Goal: Task Accomplishment & Management: Complete application form

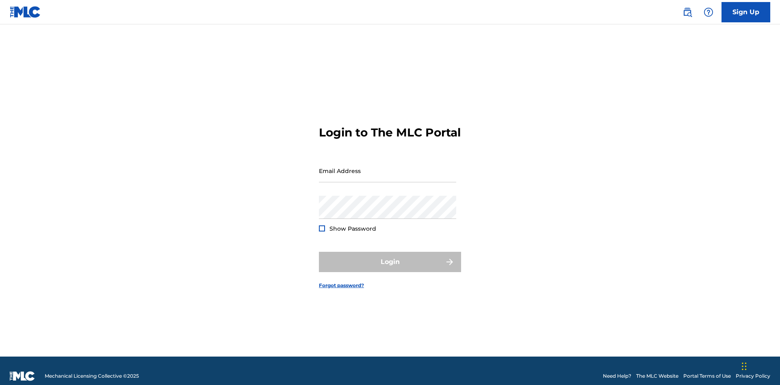
scroll to position [11, 0]
click at [387, 167] on input "Email Address" at bounding box center [387, 170] width 137 height 23
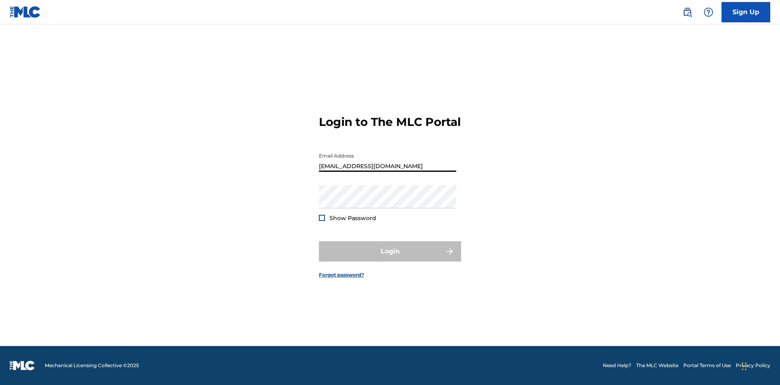
type input "[EMAIL_ADDRESS][DOMAIN_NAME]"
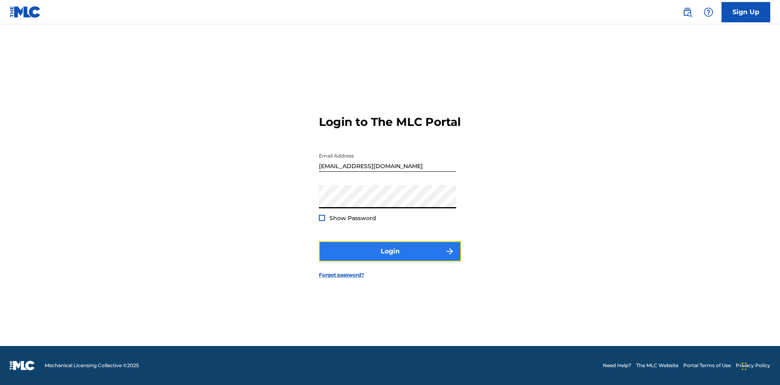
click at [390, 258] on button "Login" at bounding box center [390, 251] width 142 height 20
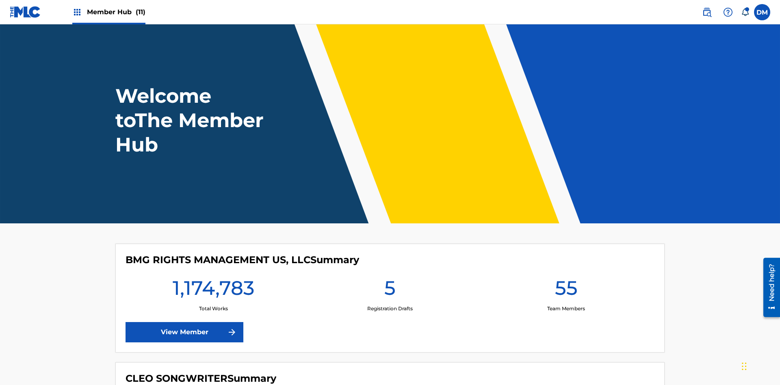
scroll to position [35, 0]
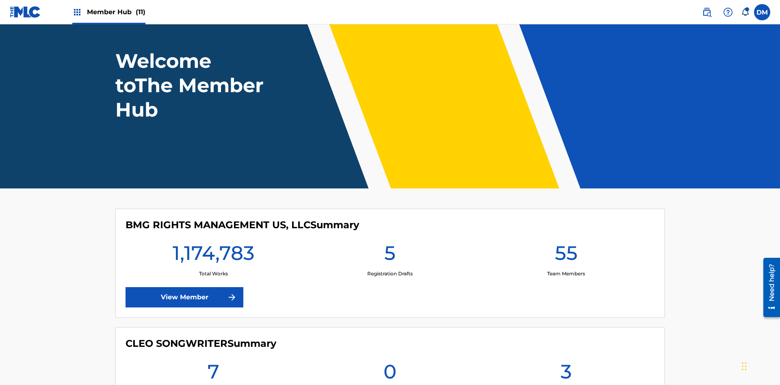
click at [116, 12] on span "Member Hub (11)" at bounding box center [116, 11] width 58 height 9
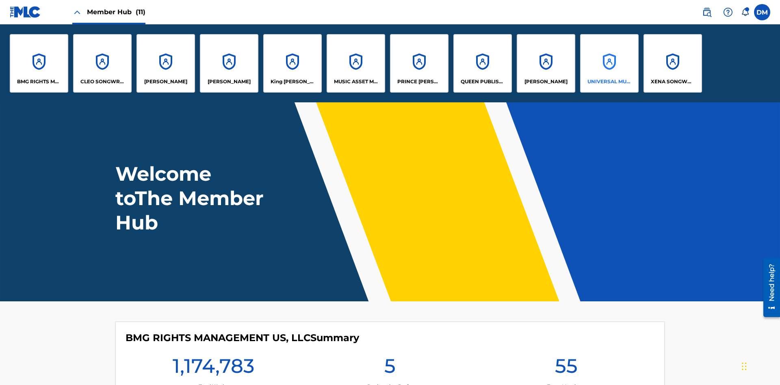
click at [609, 82] on p "UNIVERSAL MUSIC PUB GROUP" at bounding box center [609, 81] width 44 height 7
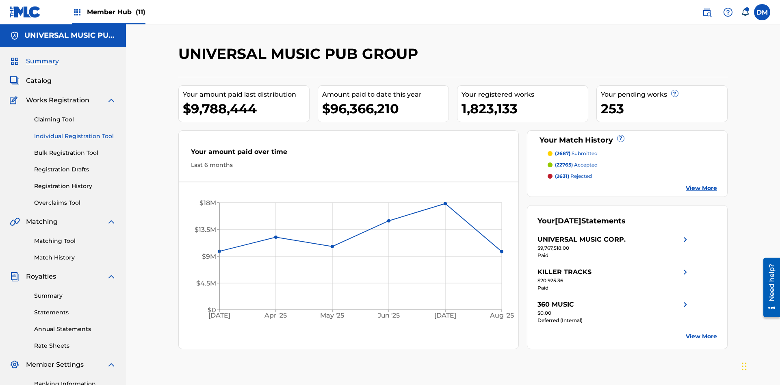
click at [75, 132] on link "Individual Registration Tool" at bounding box center [75, 136] width 82 height 9
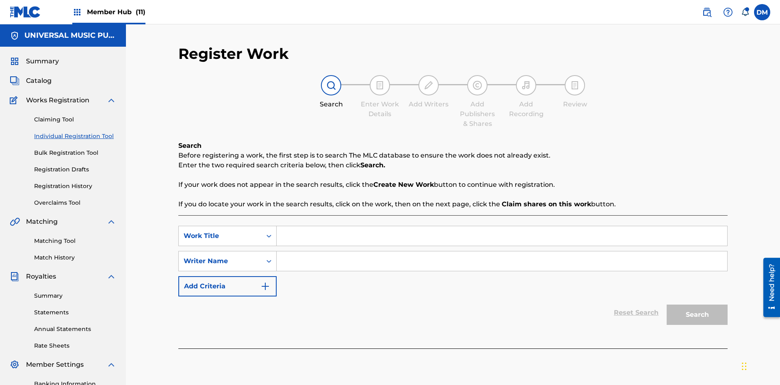
click at [501, 226] on input "Search Form" at bounding box center [502, 235] width 450 height 19
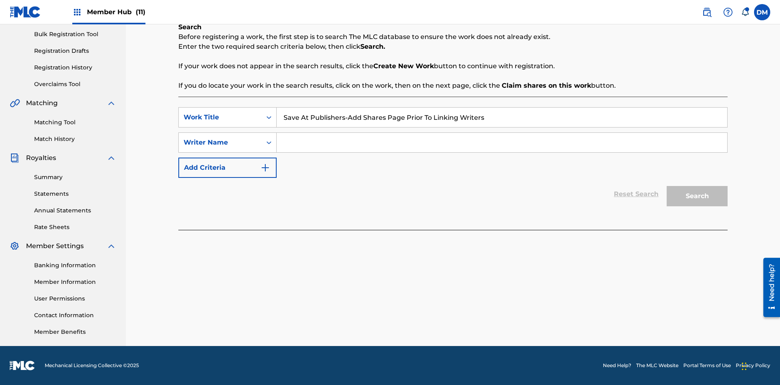
type input "Save At Publishers-Add Shares Page Prior To Linking Writers"
click at [501, 143] on input "Search Form" at bounding box center [502, 142] width 450 height 19
type input "QWERTYUIOP"
click at [697, 196] on button "Search" at bounding box center [696, 196] width 61 height 20
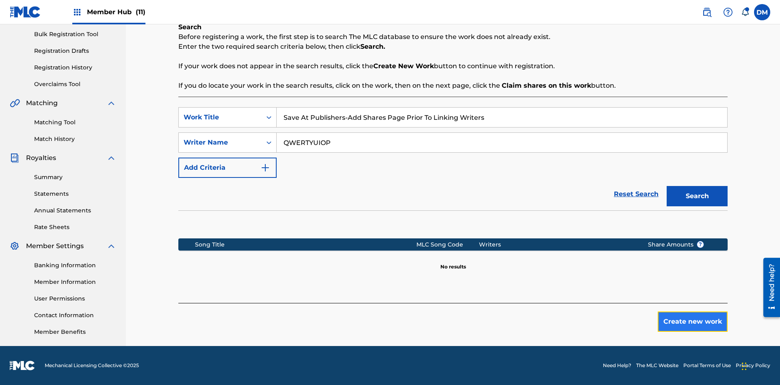
click at [692, 322] on button "Create new work" at bounding box center [692, 321] width 70 height 20
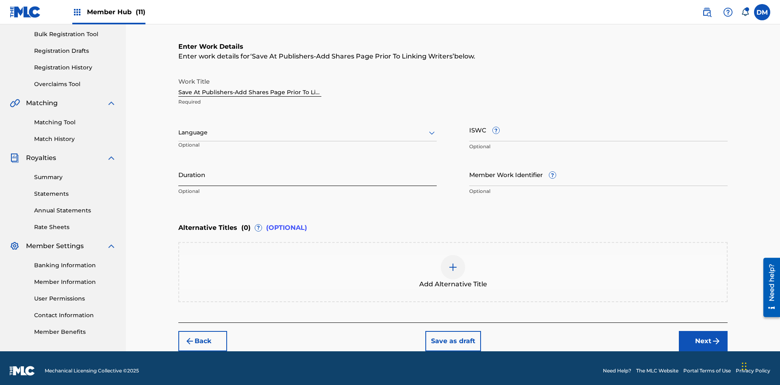
click at [307, 169] on input "Duration" at bounding box center [307, 174] width 258 height 23
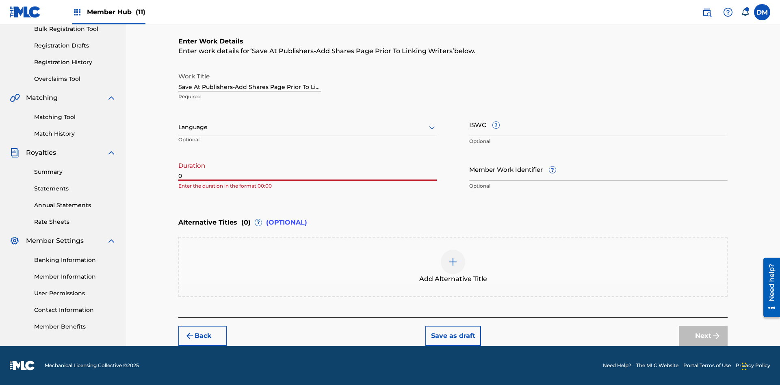
click at [307, 169] on input "0" at bounding box center [307, 169] width 258 height 23
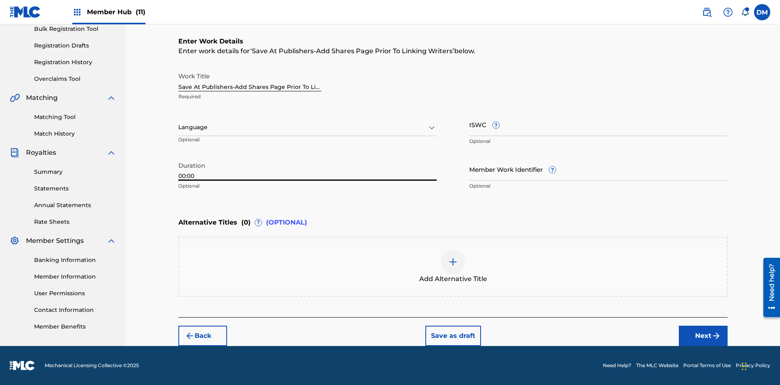
type input "00:00"
click at [432, 127] on icon at bounding box center [432, 128] width 10 height 10
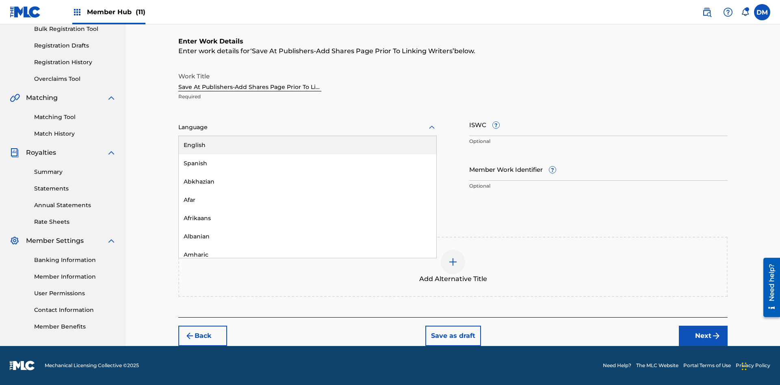
click at [307, 200] on div "Afar" at bounding box center [307, 200] width 257 height 18
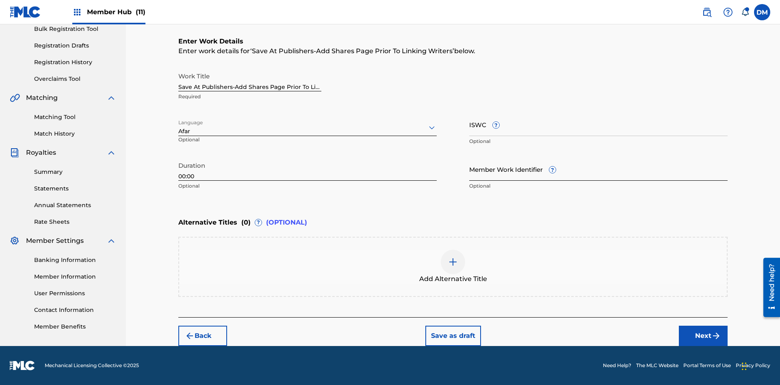
click at [598, 169] on input "Member Work Identifier ?" at bounding box center [598, 169] width 258 height 23
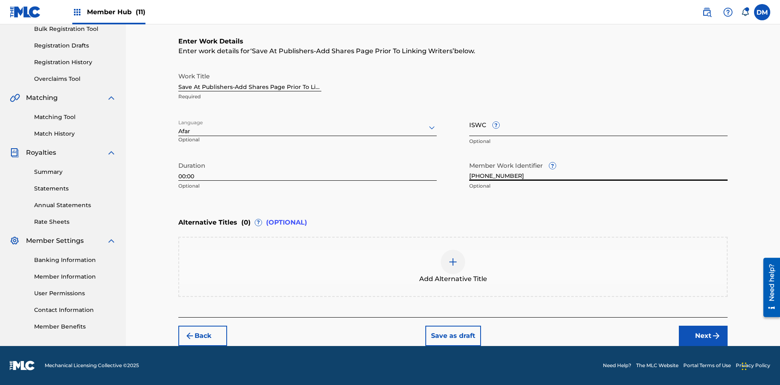
type input "[PHONE_NUMBER]"
click at [598, 124] on input "ISWC ?" at bounding box center [598, 124] width 258 height 23
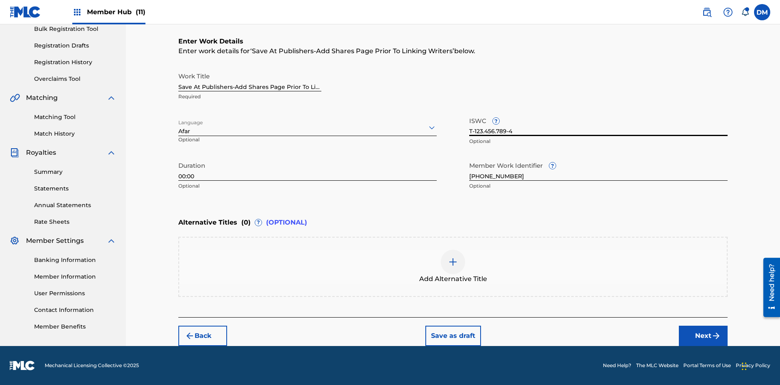
scroll to position [0, 0]
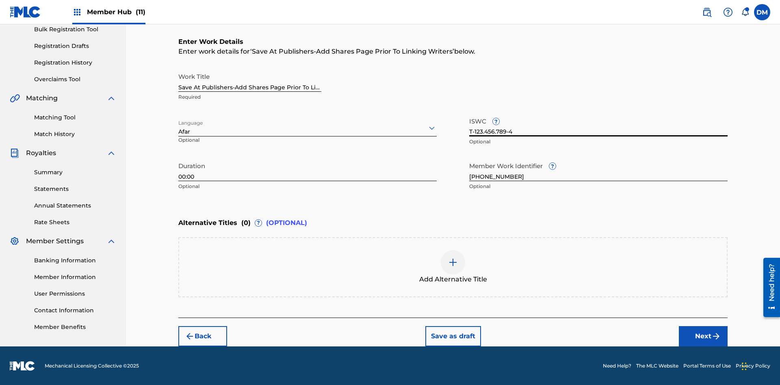
type input "T-123.456.789-4"
click at [453, 266] on img at bounding box center [453, 262] width 10 height 10
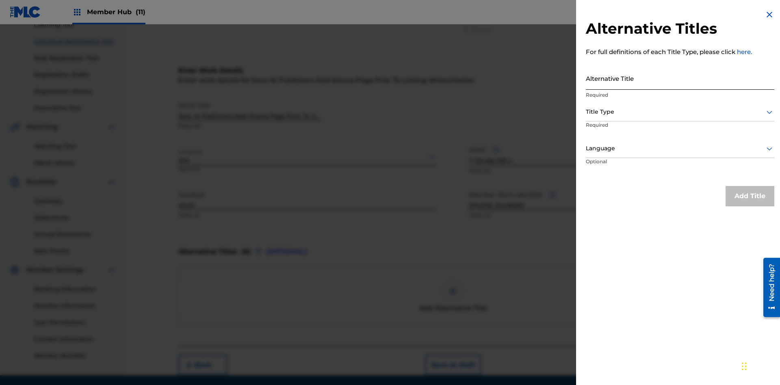
click at [680, 78] on input "Alternative Title" at bounding box center [679, 78] width 188 height 23
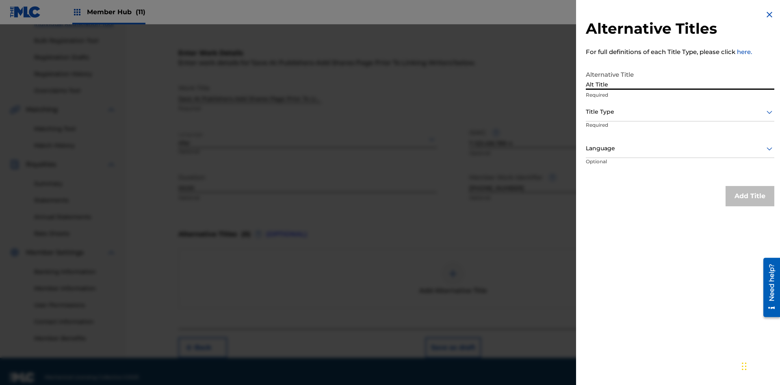
type input "Alt Title"
click at [680, 112] on div at bounding box center [679, 112] width 188 height 10
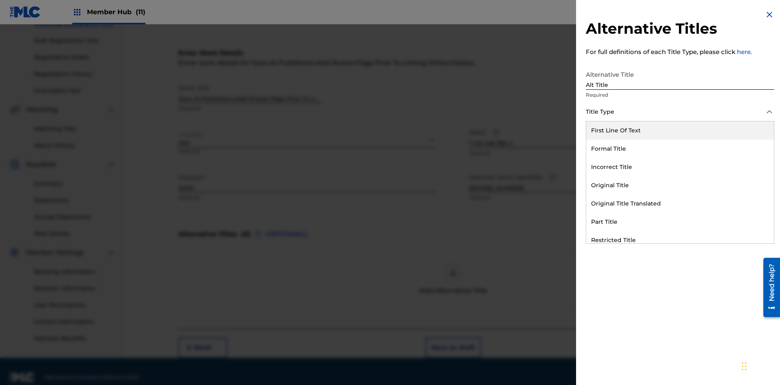
scroll to position [124, 0]
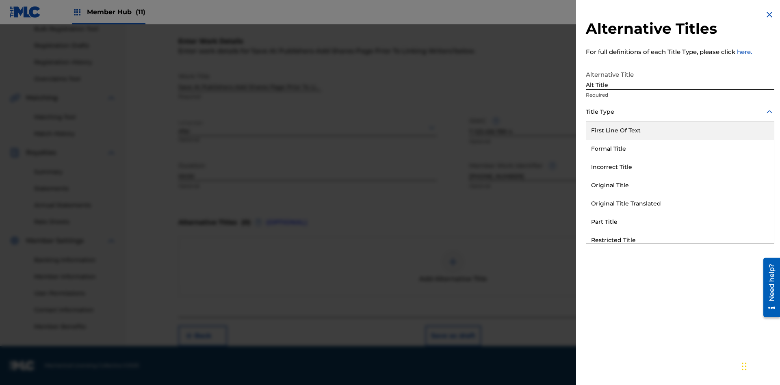
click at [680, 185] on div "Original Title" at bounding box center [680, 185] width 188 height 18
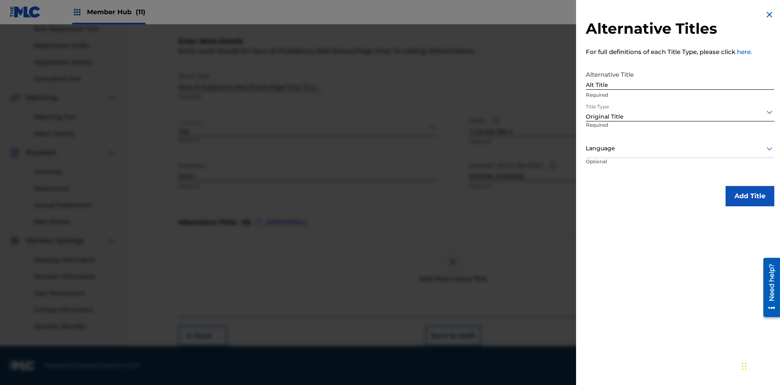
click at [680, 148] on div at bounding box center [679, 148] width 188 height 10
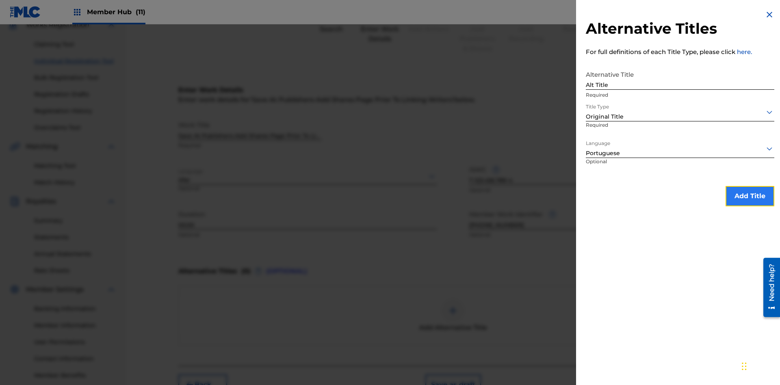
click at [750, 196] on button "Add Title" at bounding box center [749, 196] width 49 height 20
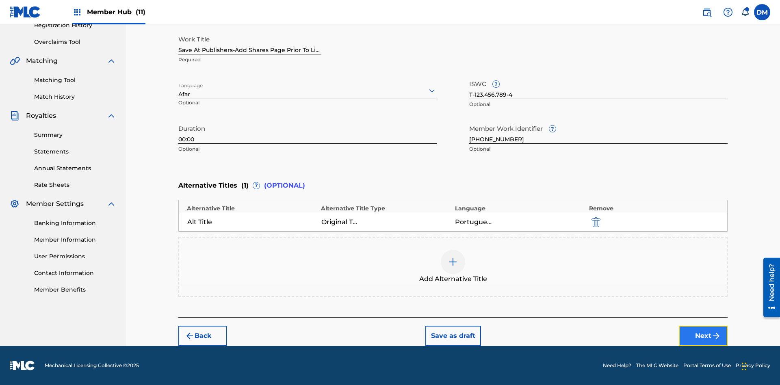
click at [703, 336] on button "Next" at bounding box center [702, 336] width 49 height 20
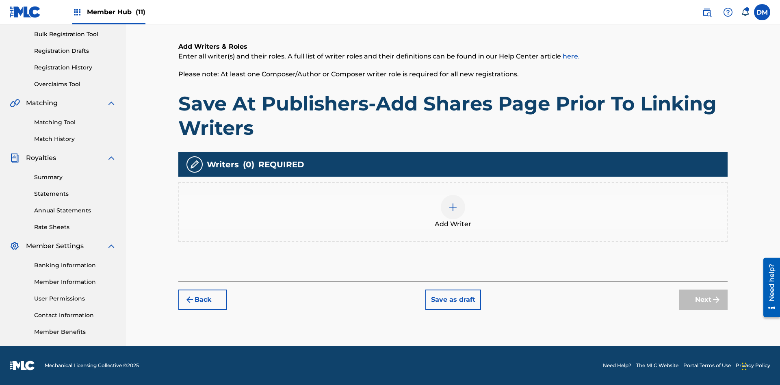
click at [453, 212] on img at bounding box center [453, 207] width 10 height 10
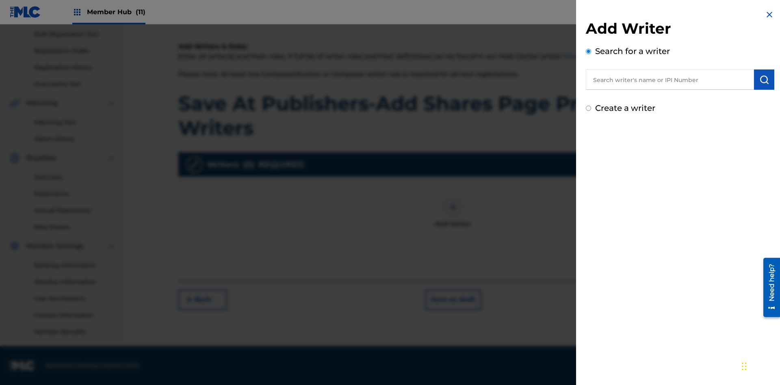
click at [670, 80] on input "text" at bounding box center [669, 79] width 168 height 20
type input "[PERSON_NAME]"
click at [764, 80] on img "submit" at bounding box center [764, 80] width 10 height 10
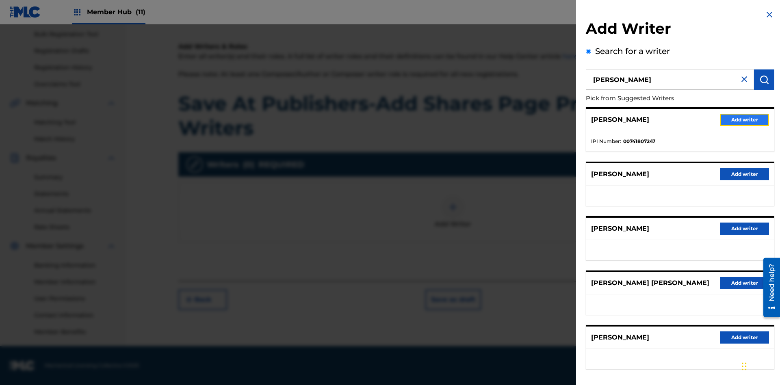
click at [744, 119] on button "Add writer" at bounding box center [744, 120] width 49 height 12
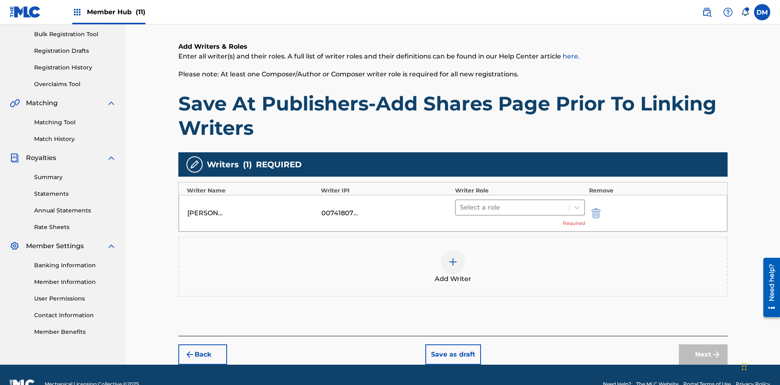
click at [460, 203] on input "text" at bounding box center [461, 208] width 2 height 10
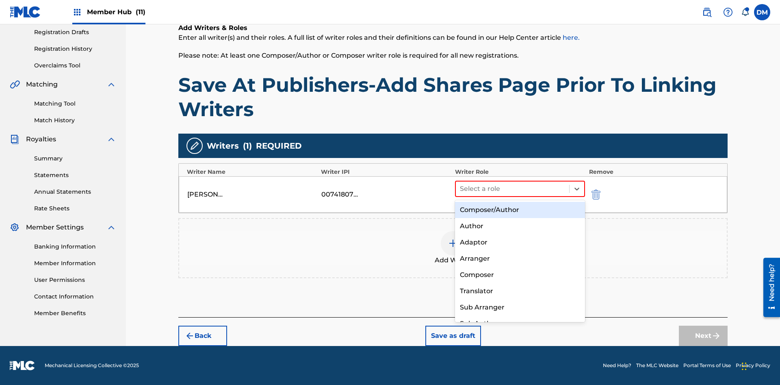
click at [519, 274] on div "Composer" at bounding box center [520, 275] width 130 height 16
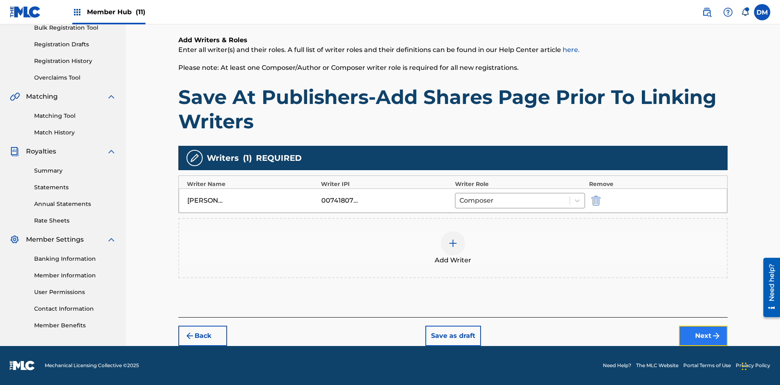
click at [703, 336] on button "Next" at bounding box center [702, 336] width 49 height 20
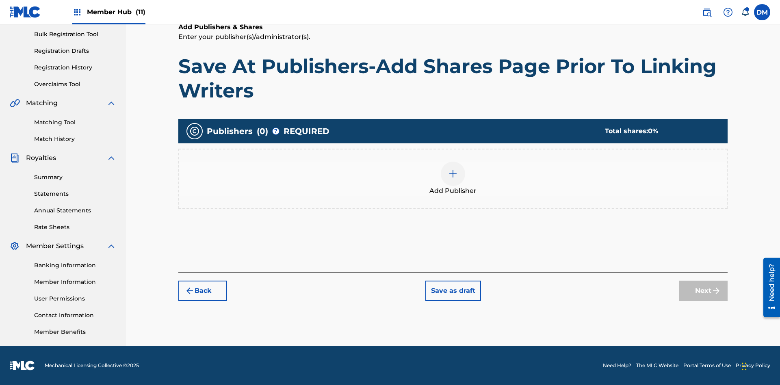
click at [453, 173] on img at bounding box center [453, 174] width 10 height 10
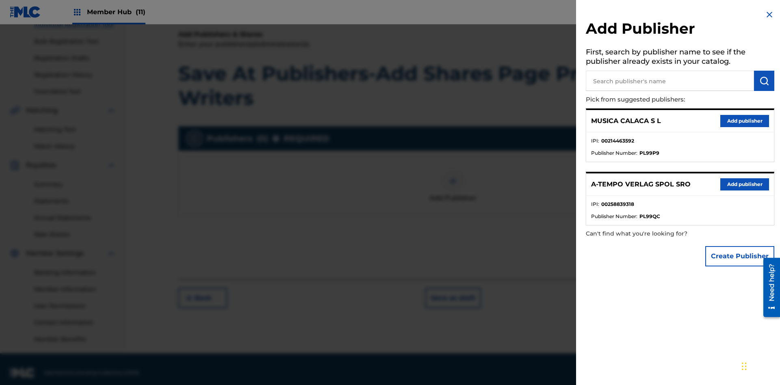
click at [670, 81] on input "text" at bounding box center [669, 81] width 168 height 20
type input "Test2025.09.28.04.43.18"
click at [764, 81] on img "submit" at bounding box center [764, 81] width 10 height 10
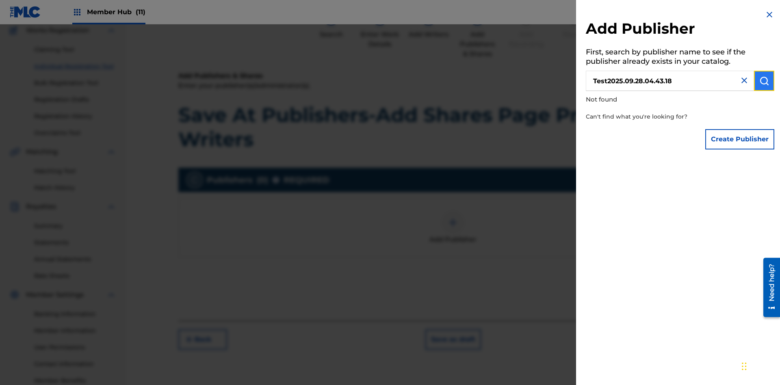
scroll to position [119, 0]
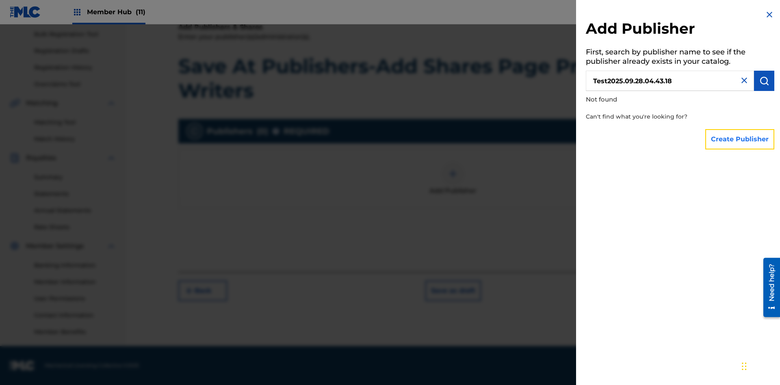
click at [740, 139] on button "Create Publisher" at bounding box center [739, 139] width 69 height 20
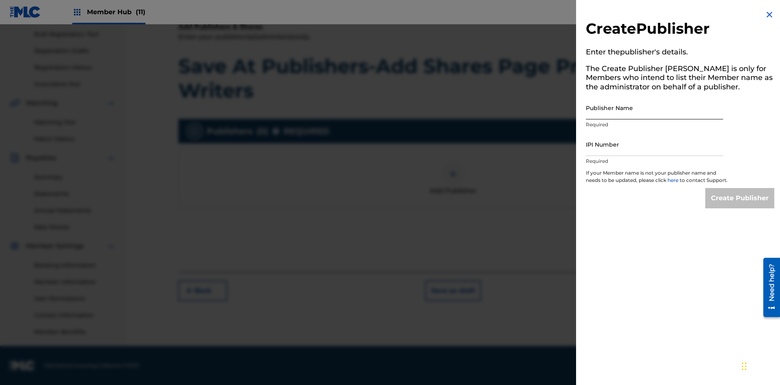
click at [654, 108] on input "Publisher Name" at bounding box center [653, 107] width 137 height 23
type input "Test2025.09.28.04.43.22"
click at [654, 144] on input "IPI Number" at bounding box center [653, 144] width 137 height 23
type input "00595839777"
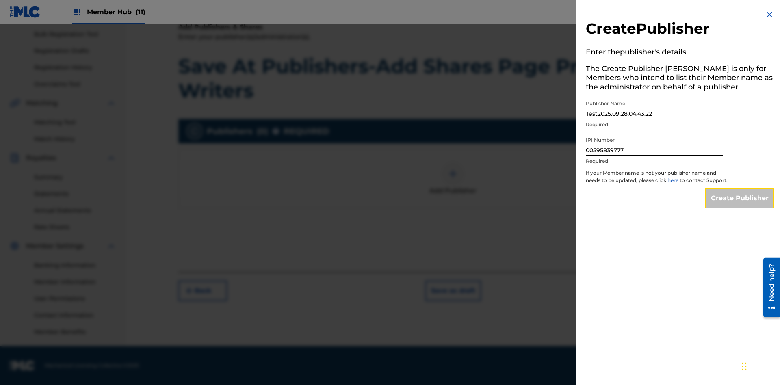
click at [740, 205] on input "Create Publisher" at bounding box center [739, 198] width 69 height 20
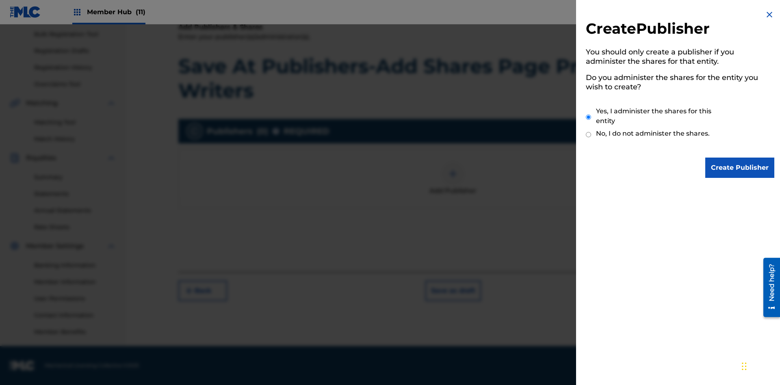
click at [588, 117] on input "Yes, I administer the shares for this entity" at bounding box center [587, 116] width 5 height 17
click at [740, 168] on input "Create Publisher" at bounding box center [739, 168] width 69 height 20
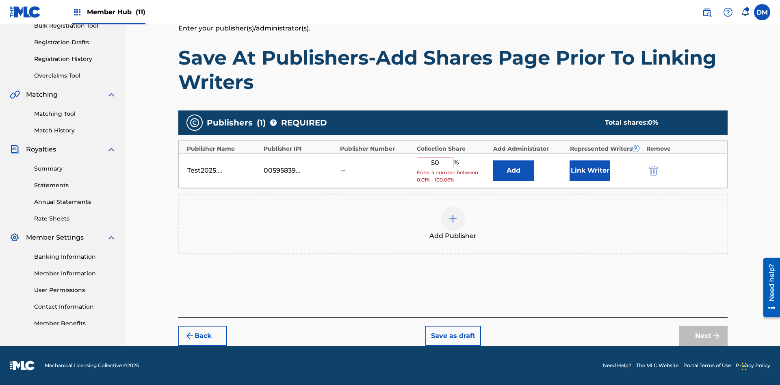
scroll to position [121, 0]
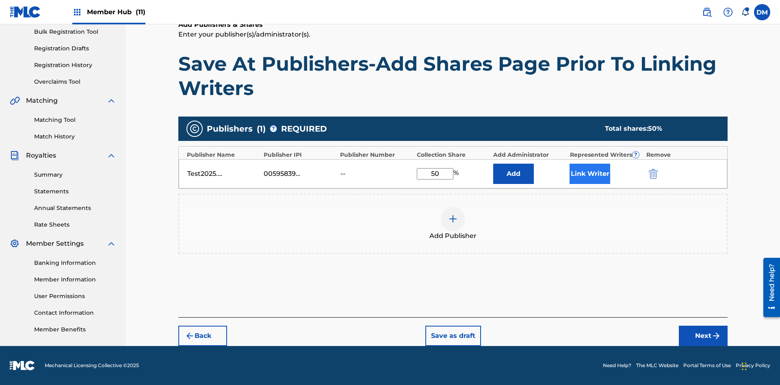
type input "50"
click at [590, 173] on button "Link Writer" at bounding box center [589, 174] width 41 height 20
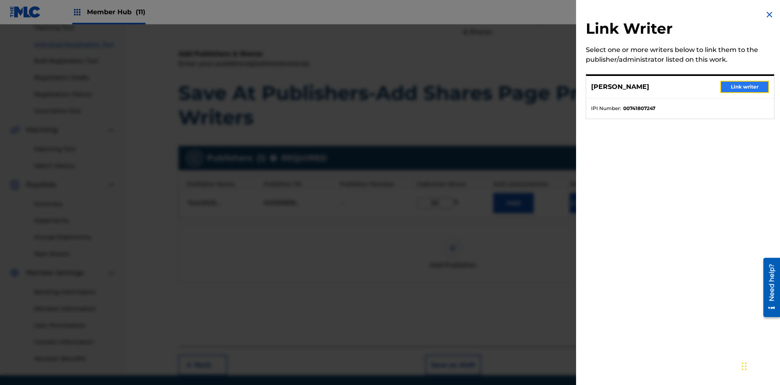
click at [744, 87] on button "Link writer" at bounding box center [744, 87] width 49 height 12
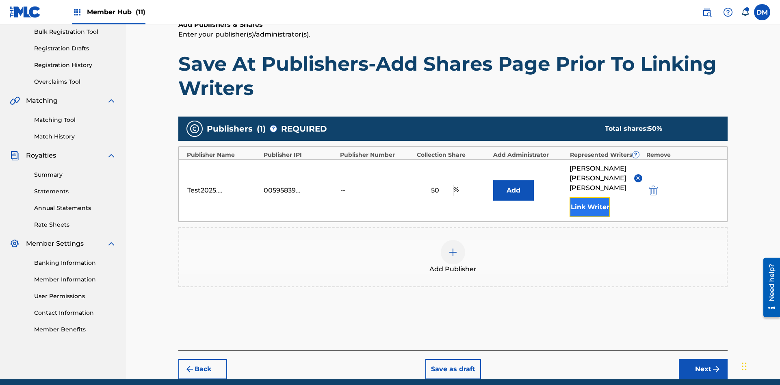
click at [590, 197] on button "Link Writer" at bounding box center [589, 207] width 41 height 20
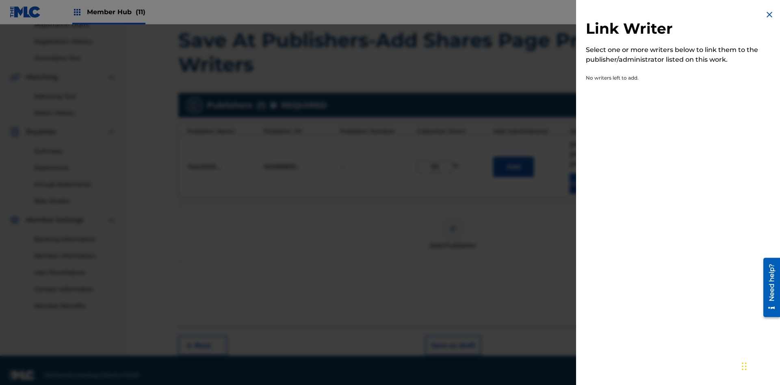
click at [769, 15] on img at bounding box center [769, 15] width 10 height 10
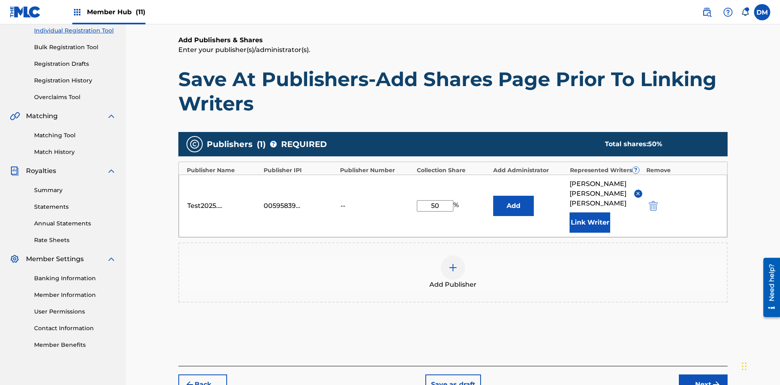
scroll to position [145, 0]
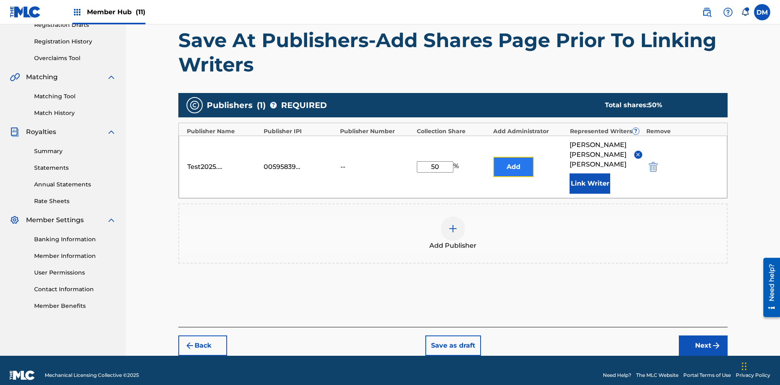
click at [513, 162] on button "Add" at bounding box center [513, 167] width 41 height 20
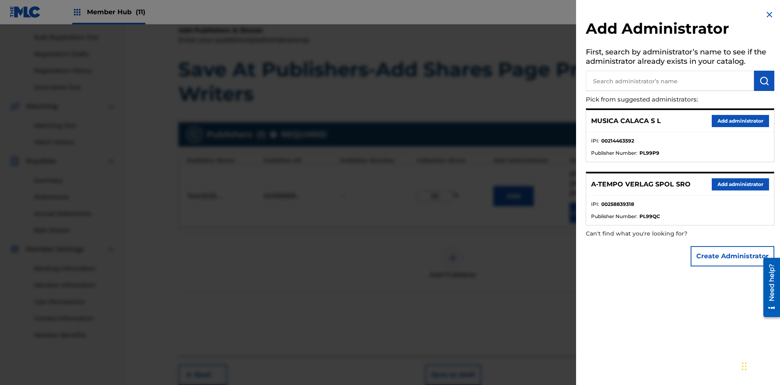
click at [670, 81] on input "text" at bounding box center [669, 81] width 168 height 20
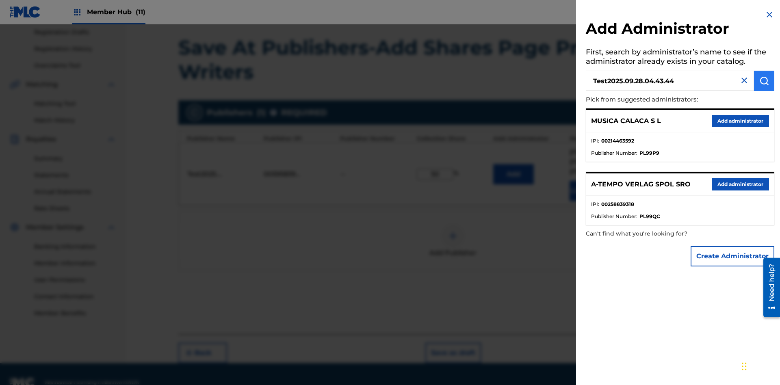
type input "Test2025.09.28.04.43.44"
click at [764, 81] on img "submit" at bounding box center [764, 81] width 10 height 10
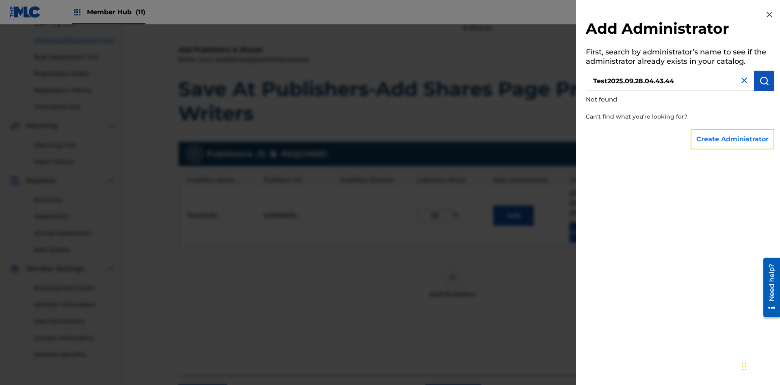
click at [732, 139] on button "Create Administrator" at bounding box center [732, 139] width 84 height 20
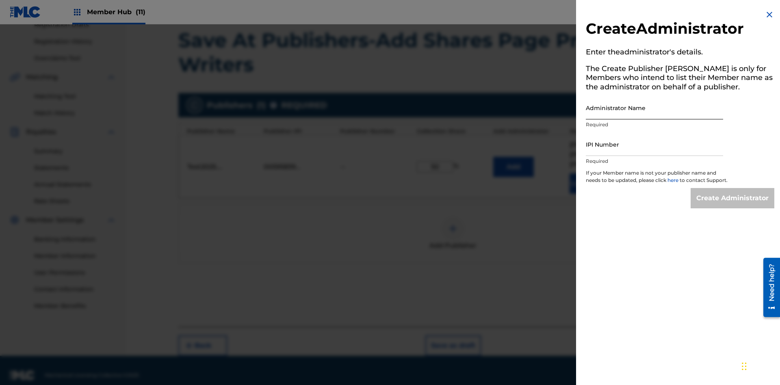
click at [654, 108] on input "Administrator Name" at bounding box center [653, 107] width 137 height 23
type input "Test2025.09.28.04.43.48"
click at [654, 144] on input "IPI Number" at bounding box center [653, 144] width 137 height 23
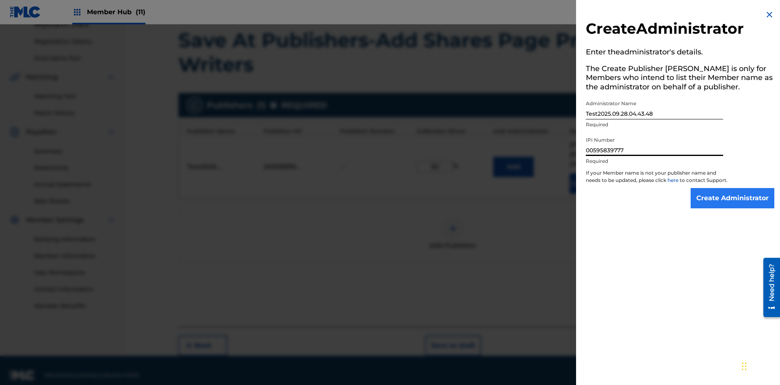
type input "00595839777"
click at [732, 205] on input "Create Administrator" at bounding box center [732, 198] width 84 height 20
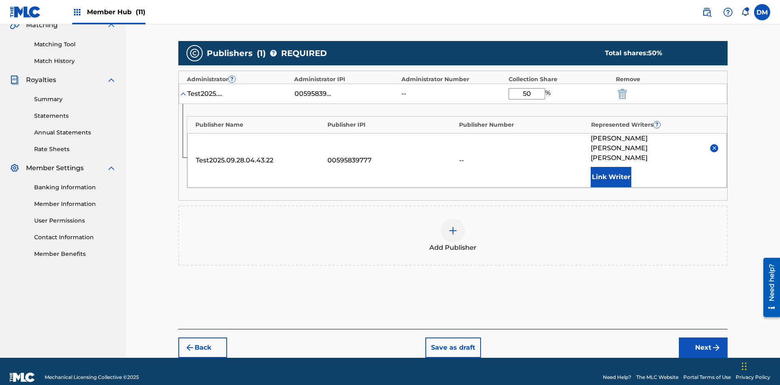
scroll to position [189, 0]
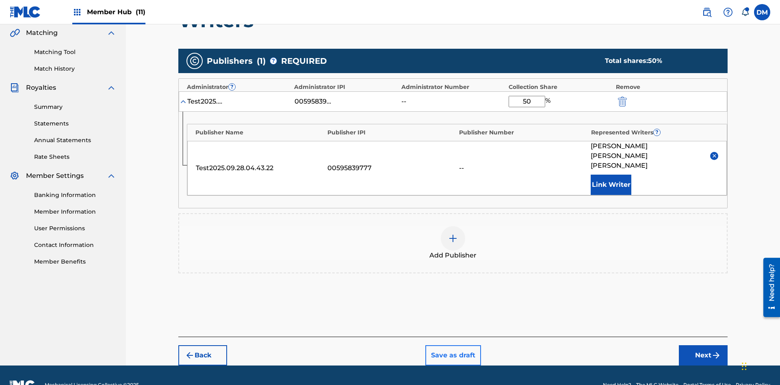
type input "50"
click at [452, 345] on button "Save as draft" at bounding box center [453, 355] width 56 height 20
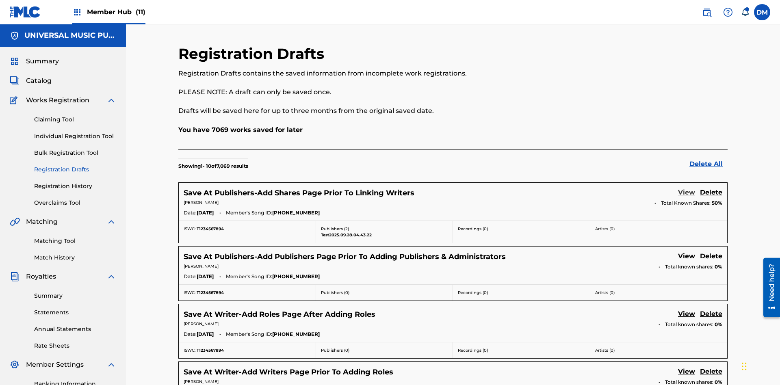
click at [686, 188] on link "View" at bounding box center [686, 193] width 17 height 11
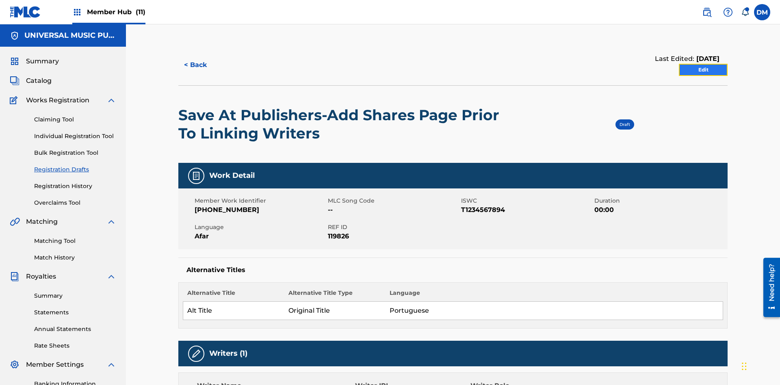
click at [703, 64] on link "Edit" at bounding box center [702, 70] width 49 height 12
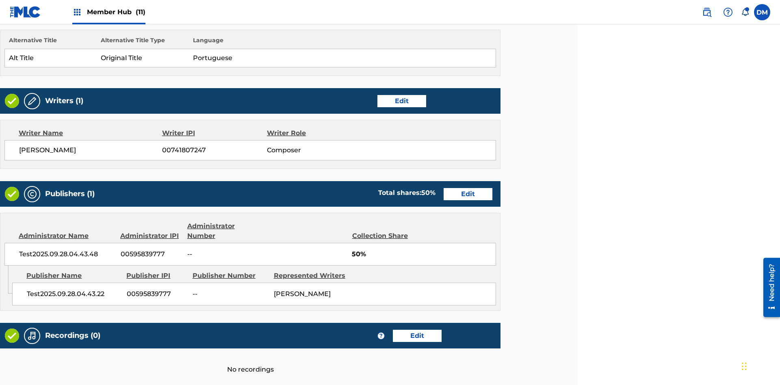
scroll to position [313, 203]
